Goal: Transaction & Acquisition: Purchase product/service

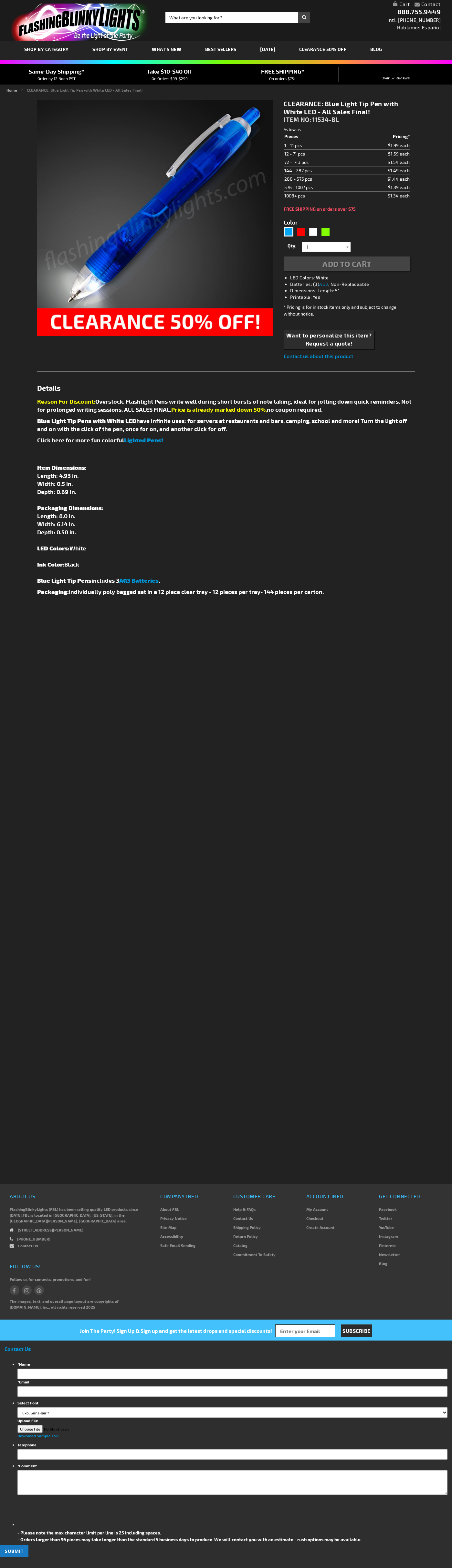
type input "5629"
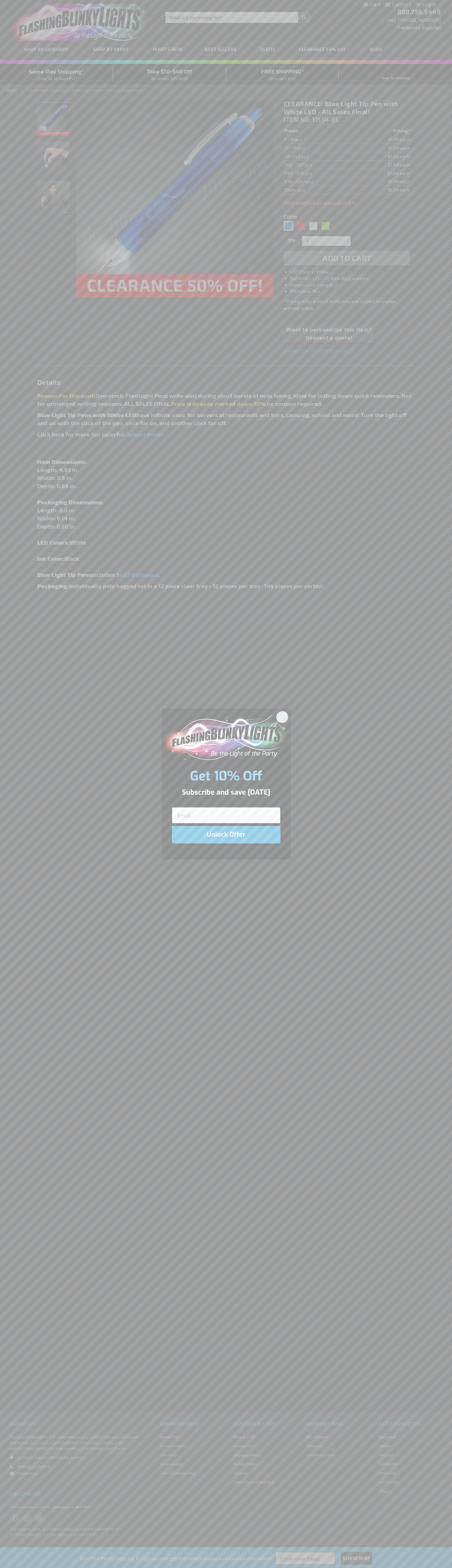
click at [282, 716] on icon "Close dialog" at bounding box center [281, 716] width 4 height 4
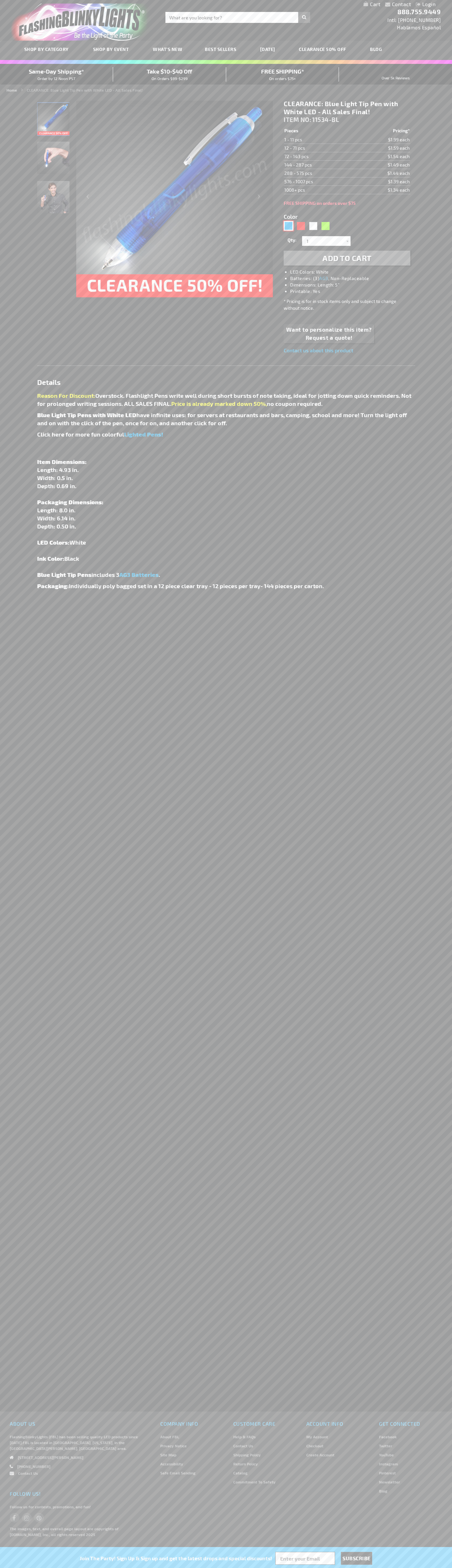
click at [288, 226] on div "Blue" at bounding box center [288, 226] width 10 height 10
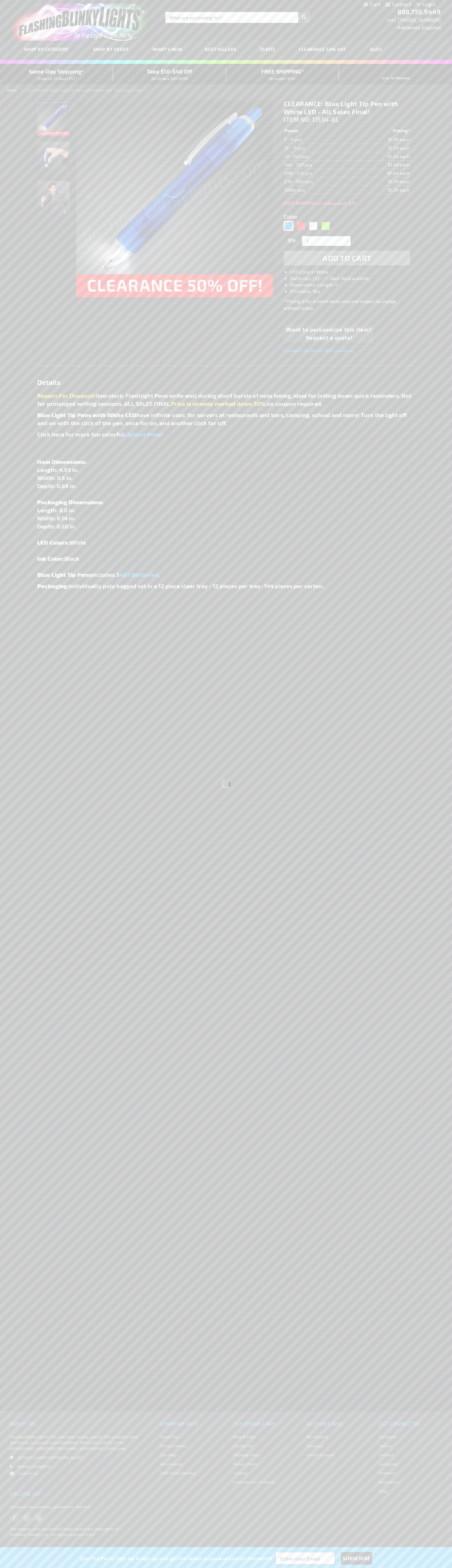
select select
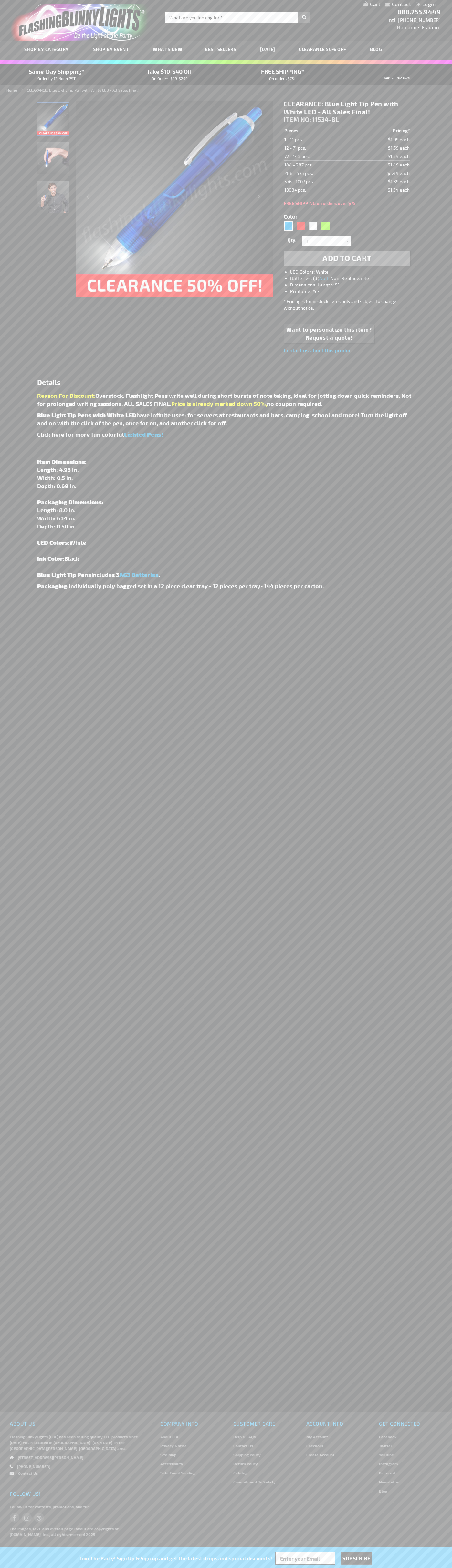
click at [347, 258] on span "Add to Cart" at bounding box center [347, 257] width 49 height 9
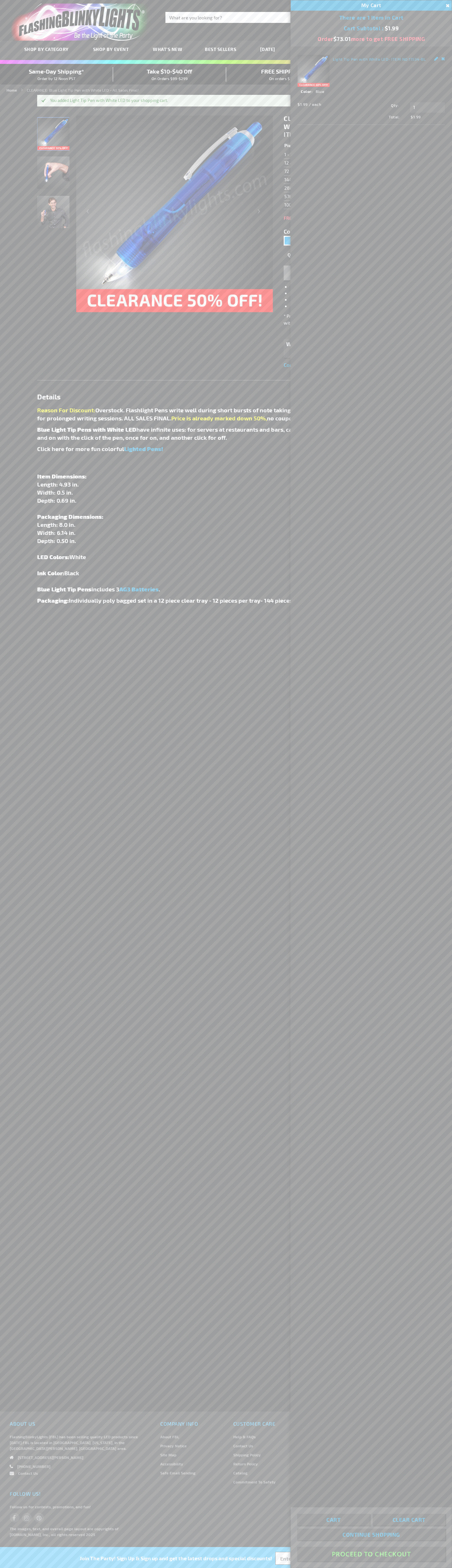
click at [371, 1554] on button "Proceed To Checkout" at bounding box center [371, 1554] width 148 height 15
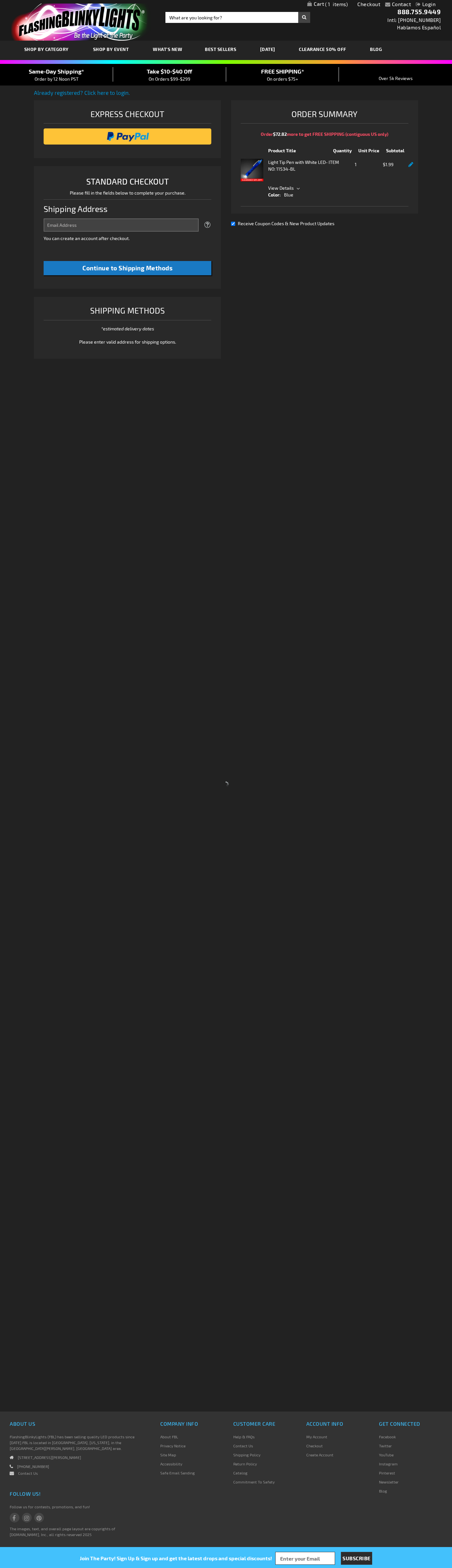
select select "US"
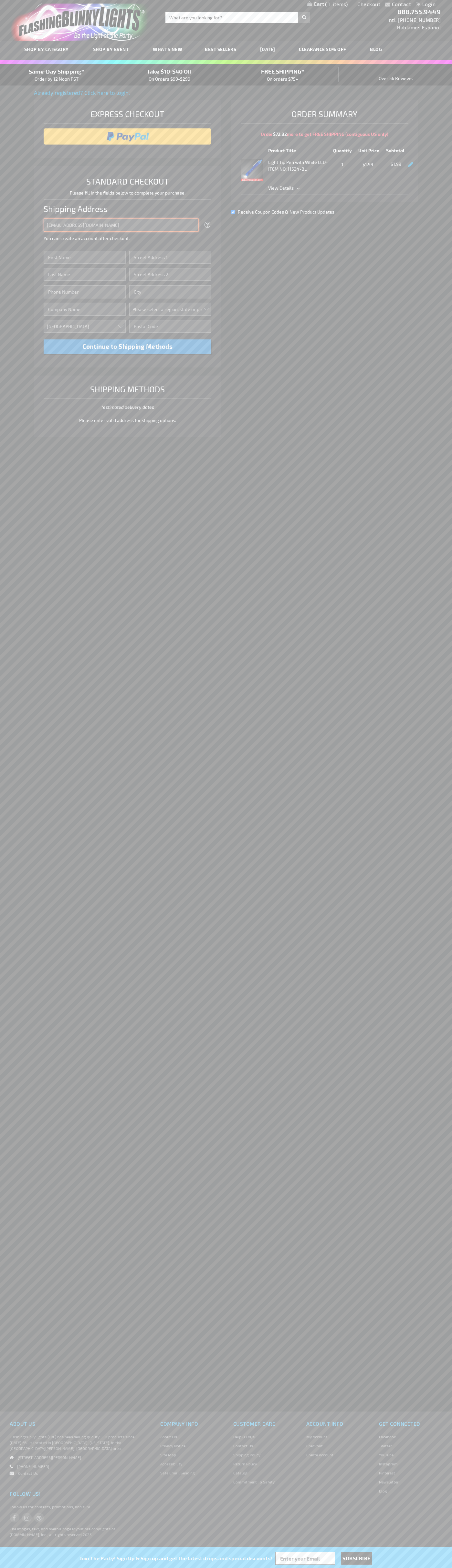
type input "johnsmith005@storebotmail.joonix.net"
type input "John"
type input "201 S. Division St. McKinley Towne Center"
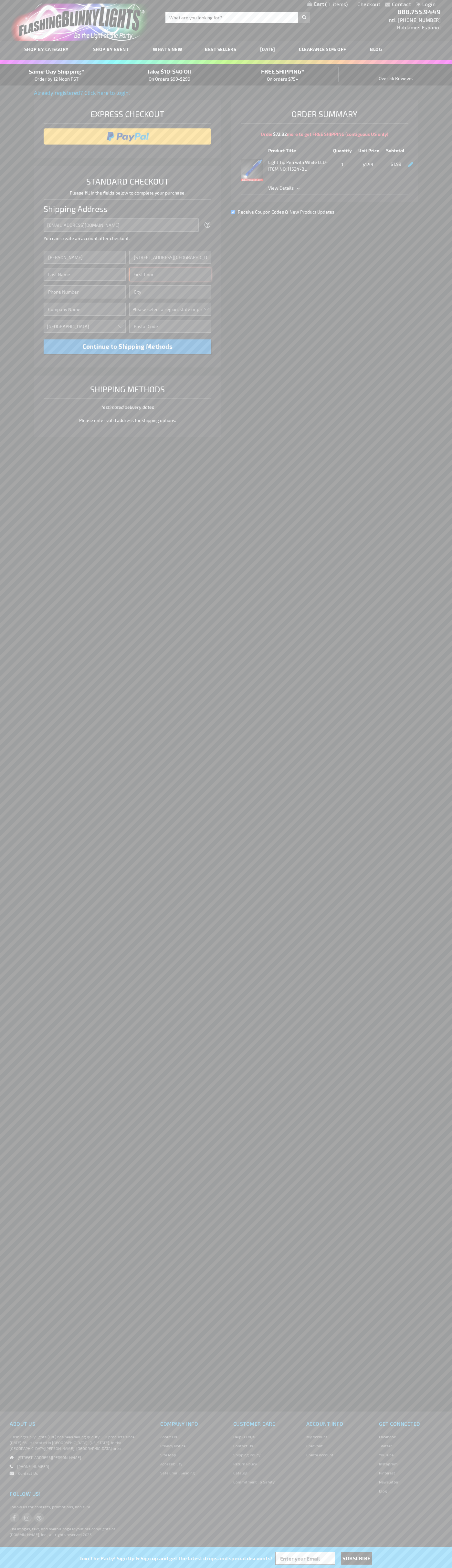
type input "First floor"
type input "ann arbor"
select select "33"
type input "48104"
type input "Smith"
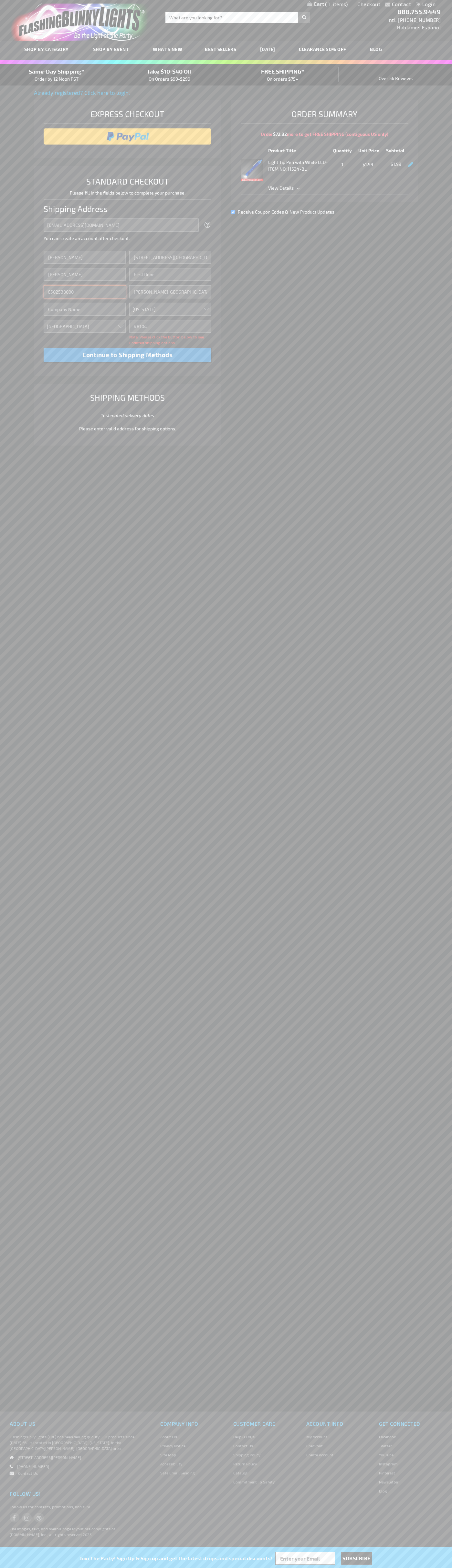
type input "6502530000"
type input "John Smith"
click at [57, 75] on div "Same-Day Shipping* Order by 12 Noon PST" at bounding box center [57, 74] width 113 height 15
click at [127, 136] on input "image" at bounding box center [127, 136] width 161 height 13
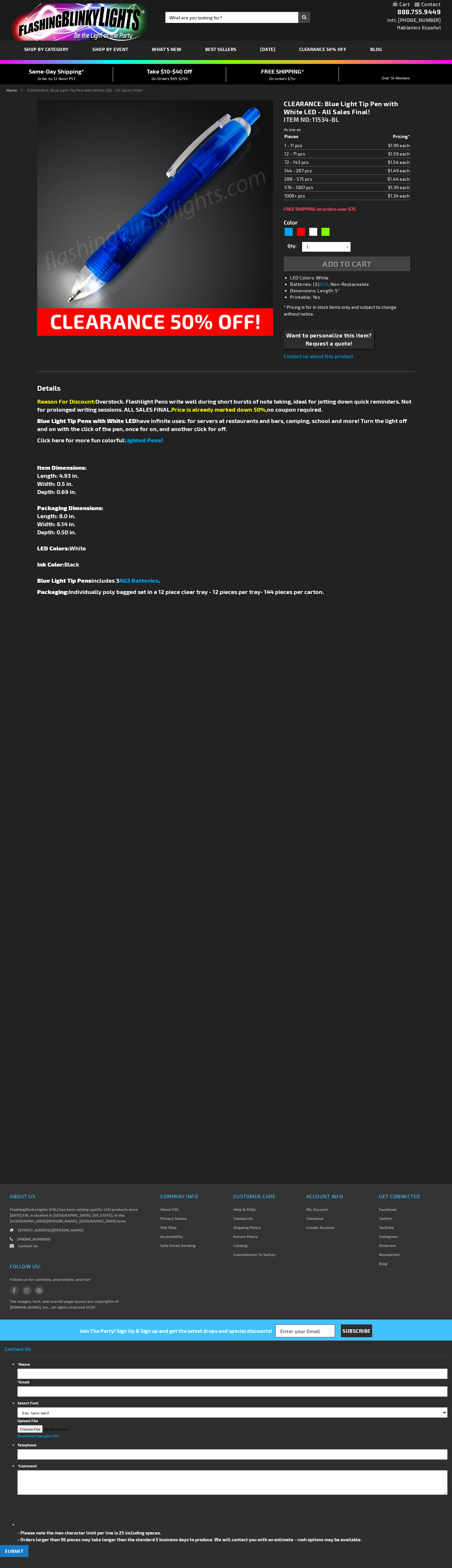
type input "5629"
